Goal: Find specific page/section: Find specific page/section

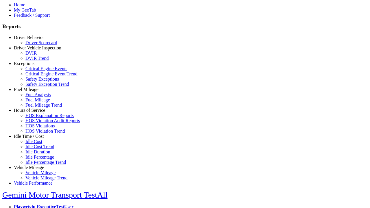
click at [33, 139] on link "Idle Time / Cost" at bounding box center [29, 136] width 30 height 5
click at [38, 144] on link "Idle Cost" at bounding box center [33, 141] width 17 height 5
type input "****"
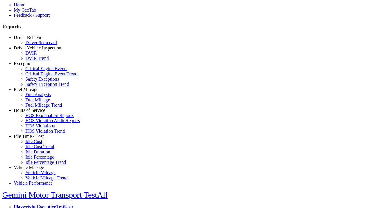
type input "*"
